Goal: Task Accomplishment & Management: Manage account settings

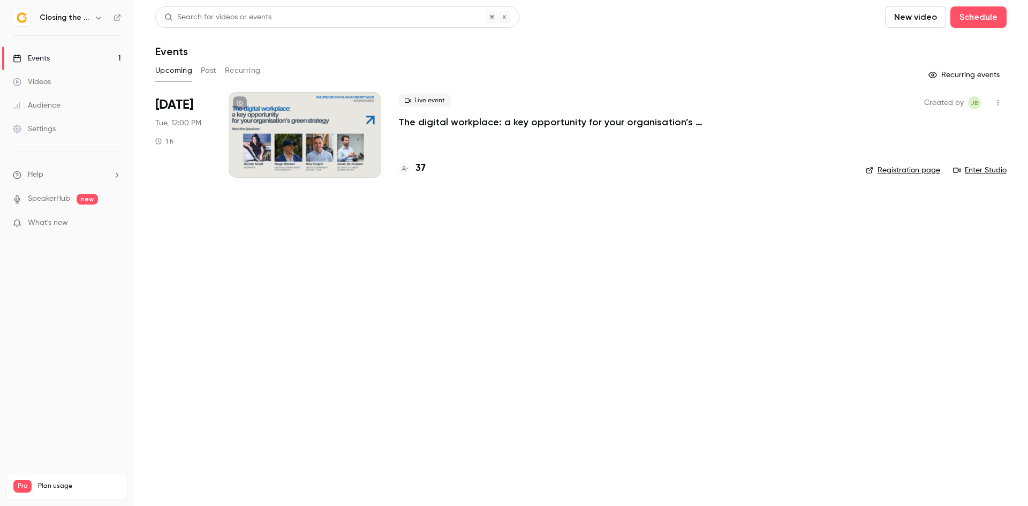
click at [295, 147] on div at bounding box center [305, 135] width 153 height 86
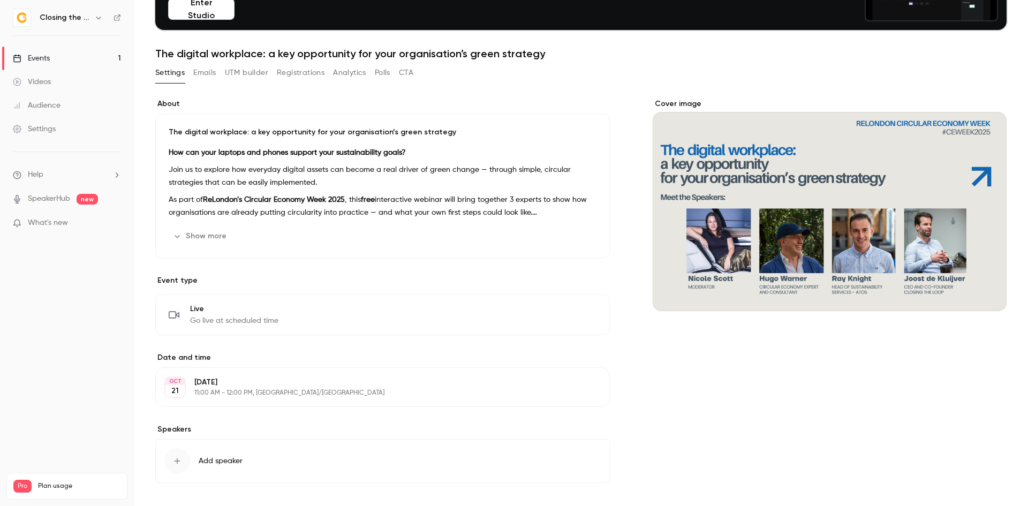
click at [312, 66] on button "Registrations" at bounding box center [301, 72] width 48 height 17
